Goal: Contribute content

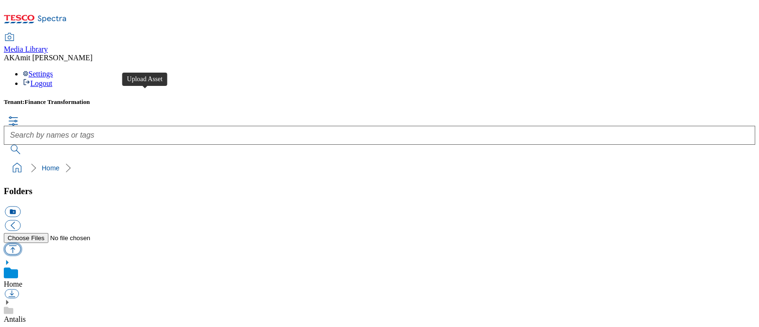
click at [20, 243] on button "button" at bounding box center [13, 248] width 16 height 11
type input "C:\fakepath\700000378001.jpg"
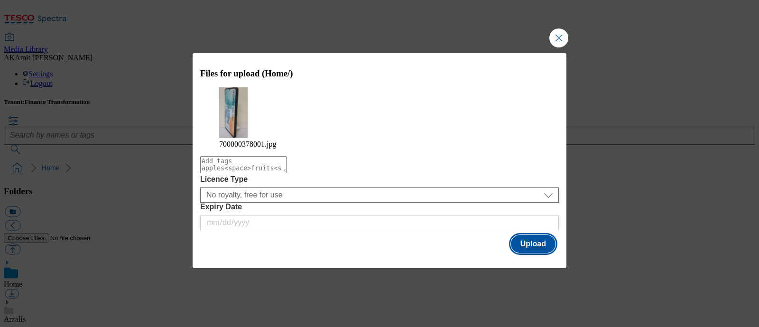
click at [526, 236] on button "Upload" at bounding box center [533, 244] width 45 height 18
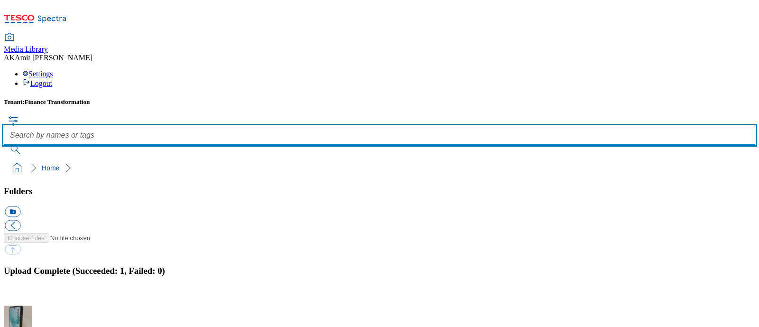
click at [288, 126] on input "text" at bounding box center [379, 135] width 751 height 19
paste input "700000378001"
type input "700000378001"
click at [4, 145] on button "submit" at bounding box center [16, 149] width 25 height 9
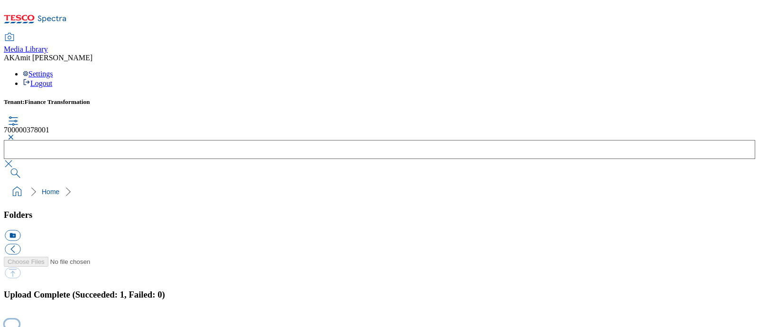
click at [19, 320] on button "button" at bounding box center [12, 324] width 14 height 9
